Goal: Information Seeking & Learning: Learn about a topic

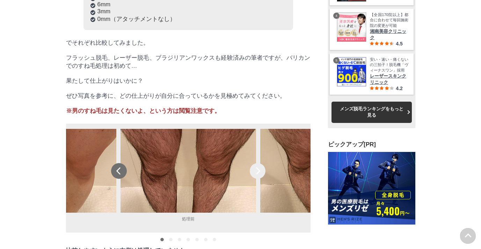
click at [118, 163] on div "prev" at bounding box center [119, 171] width 16 height 16
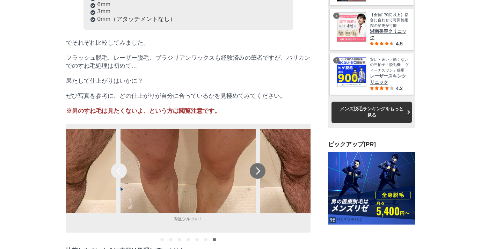
click at [257, 163] on div "next" at bounding box center [258, 171] width 16 height 16
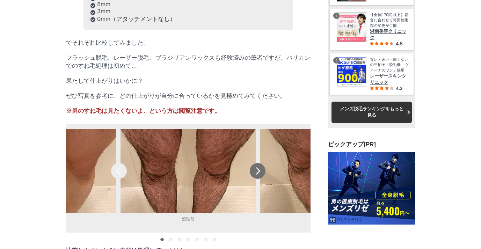
click at [257, 163] on div "next" at bounding box center [258, 171] width 16 height 16
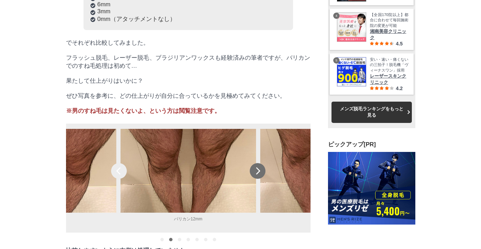
click at [258, 163] on div "next" at bounding box center [258, 171] width 16 height 16
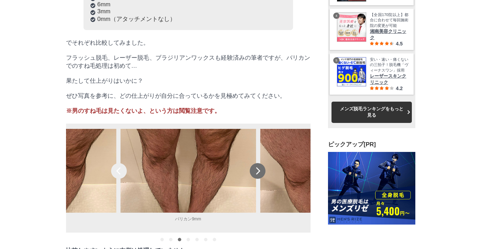
click at [258, 163] on div "next" at bounding box center [258, 171] width 16 height 16
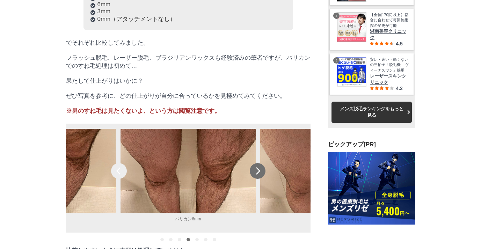
click at [258, 163] on div "next" at bounding box center [258, 171] width 16 height 16
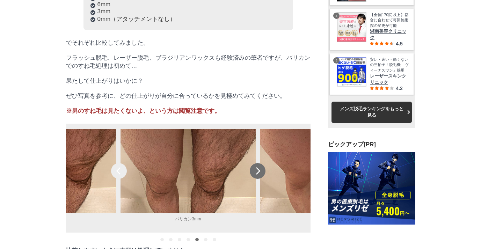
click at [258, 163] on div "next" at bounding box center [258, 171] width 16 height 16
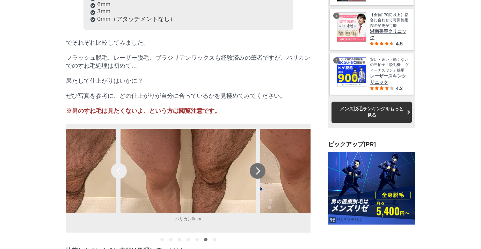
click at [258, 163] on div "next" at bounding box center [258, 171] width 16 height 16
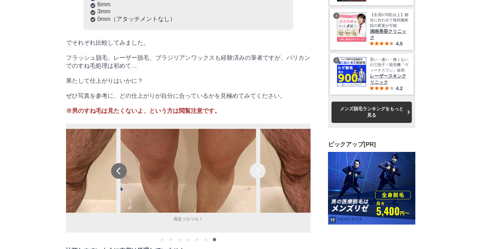
click at [121, 163] on div "prev" at bounding box center [119, 171] width 16 height 16
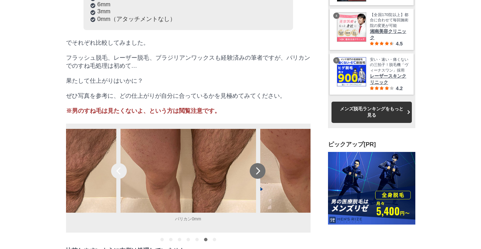
click at [252, 163] on div "next" at bounding box center [258, 171] width 16 height 16
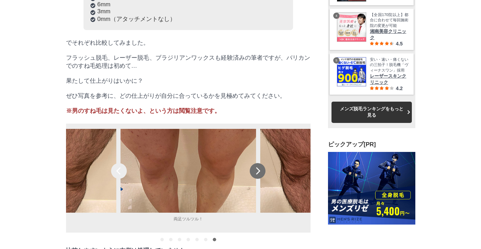
click at [252, 163] on div "next" at bounding box center [258, 171] width 16 height 16
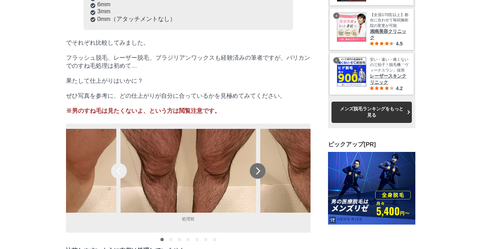
click at [252, 163] on div "next" at bounding box center [258, 171] width 16 height 16
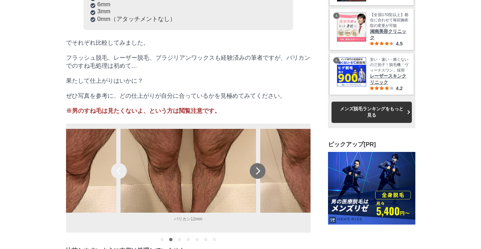
click at [252, 163] on div "next" at bounding box center [258, 171] width 16 height 16
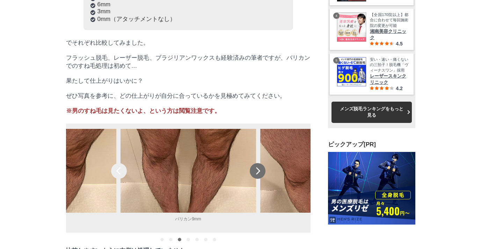
click at [252, 163] on div "next" at bounding box center [258, 171] width 16 height 16
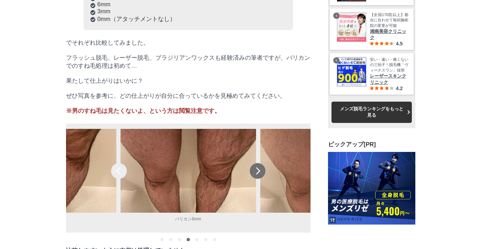
click at [252, 163] on div "next" at bounding box center [258, 171] width 16 height 16
